Goal: Task Accomplishment & Management: Use online tool/utility

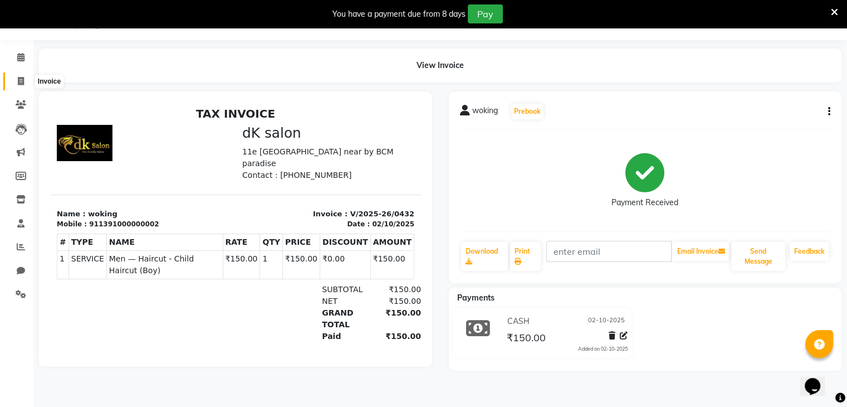
click at [16, 81] on span at bounding box center [20, 81] width 19 height 13
select select "service"
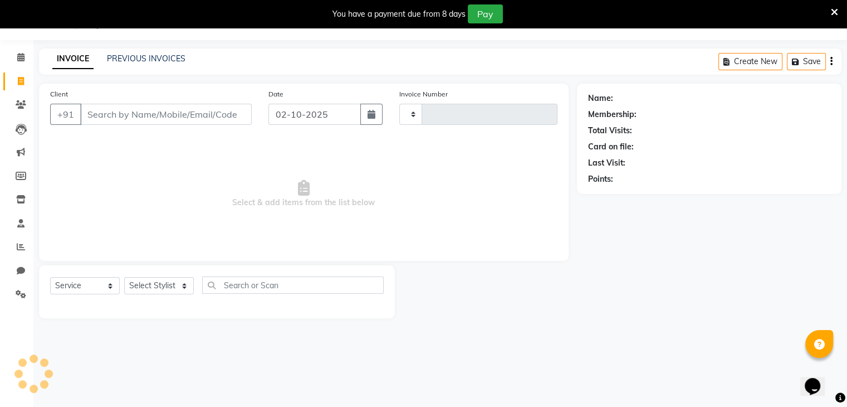
type input "0437"
select select "8913"
click at [21, 50] on link "Calendar" at bounding box center [16, 57] width 27 height 18
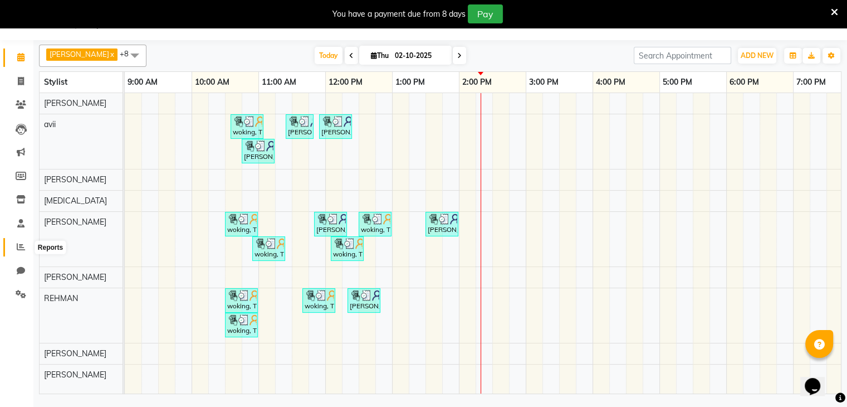
click at [15, 246] on span at bounding box center [20, 247] width 19 height 13
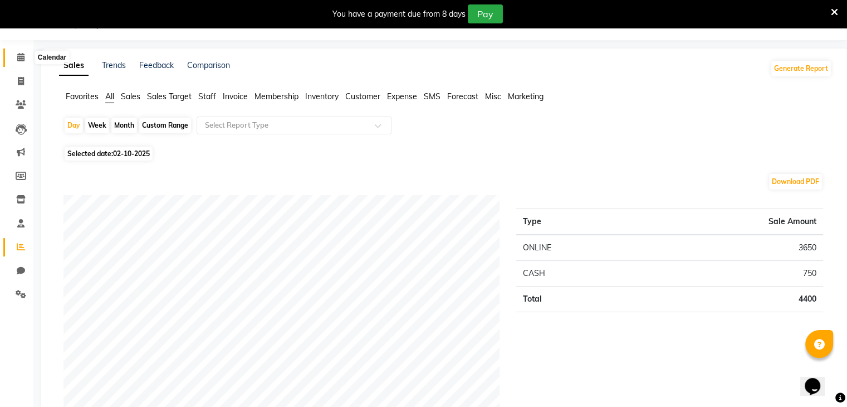
click at [19, 55] on icon at bounding box center [20, 57] width 7 height 8
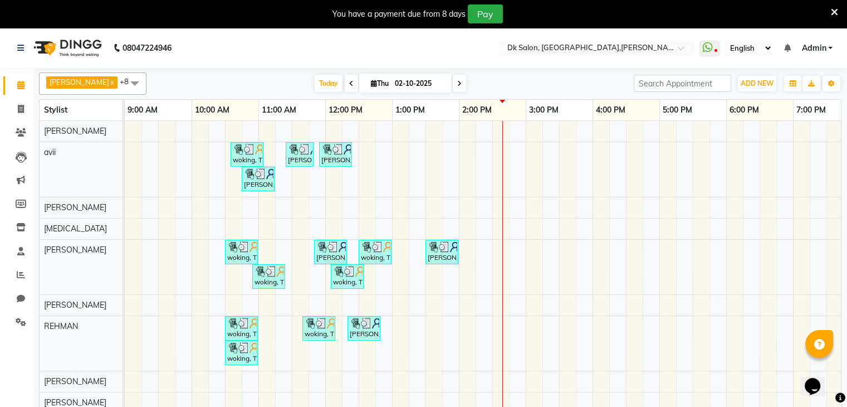
click at [72, 101] on div "Stylist" at bounding box center [81, 110] width 83 height 21
click at [13, 103] on span at bounding box center [20, 109] width 19 height 13
select select "8913"
select select "service"
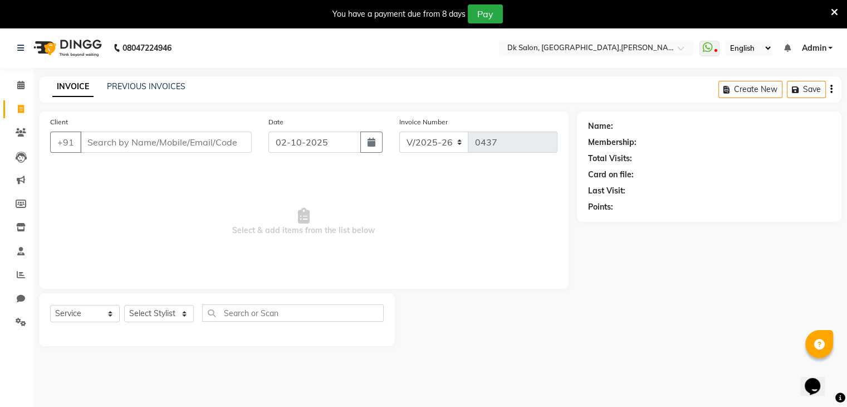
click at [144, 139] on input "Client" at bounding box center [166, 141] width 172 height 21
click at [13, 87] on span at bounding box center [20, 85] width 19 height 13
